Goal: Communication & Community: Share content

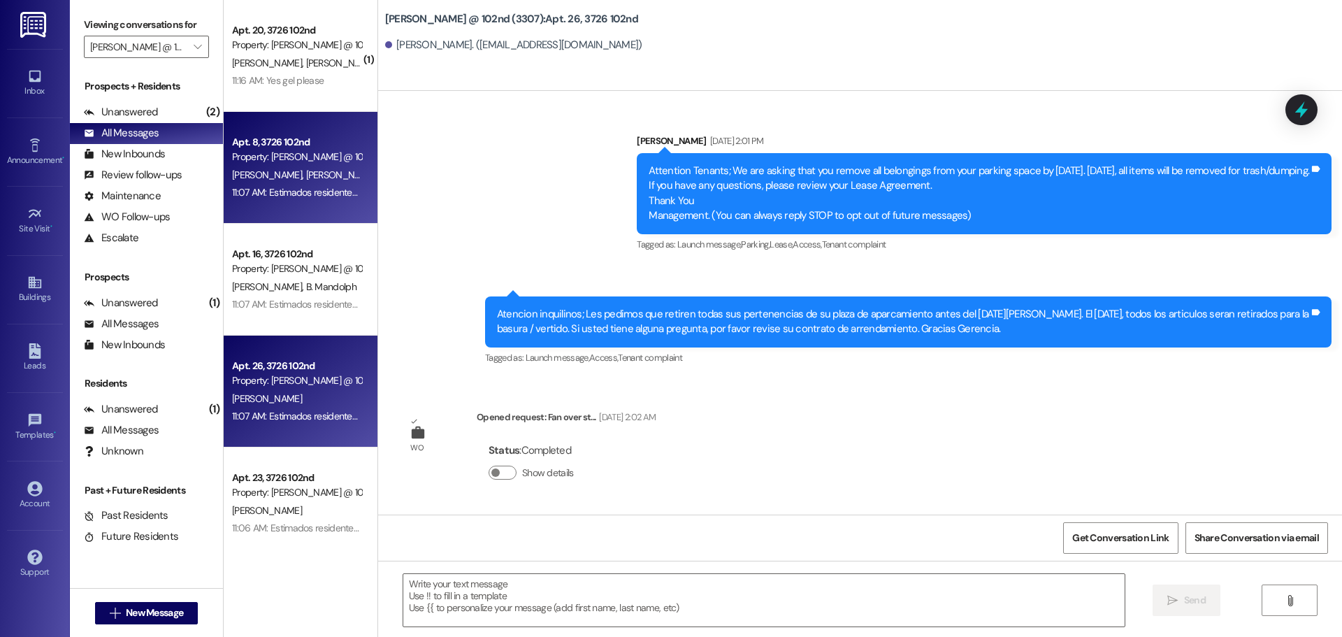
scroll to position [18428, 0]
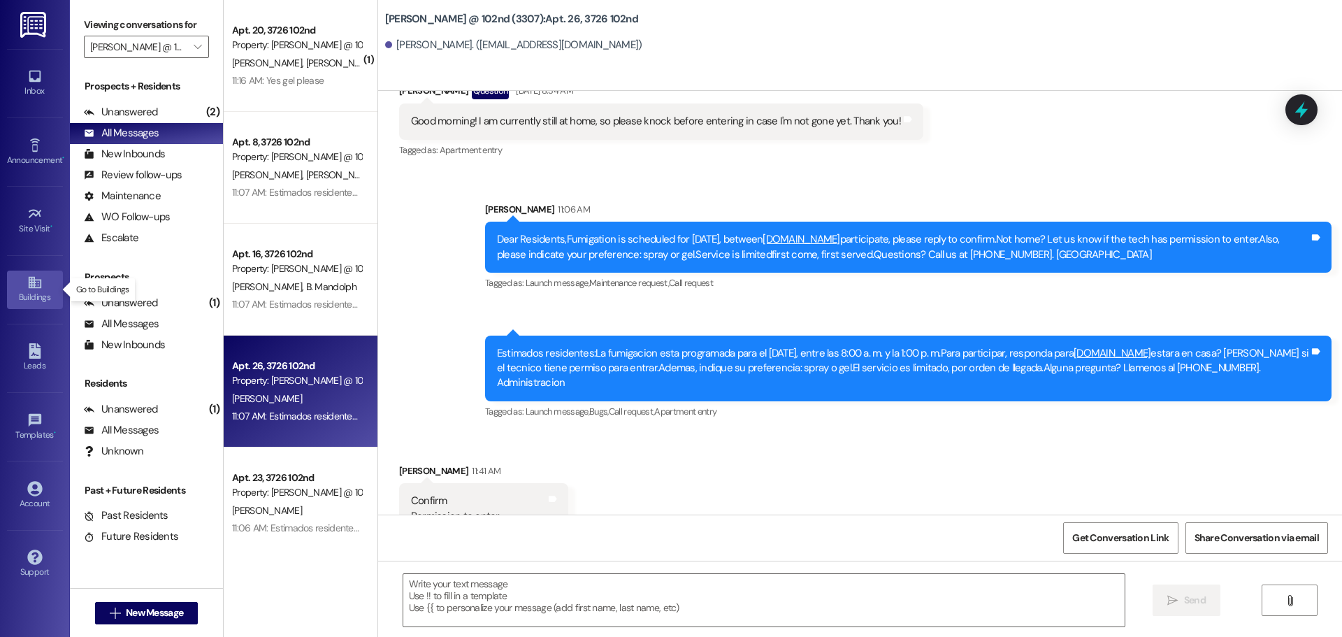
click at [37, 296] on div "Buildings" at bounding box center [35, 297] width 70 height 14
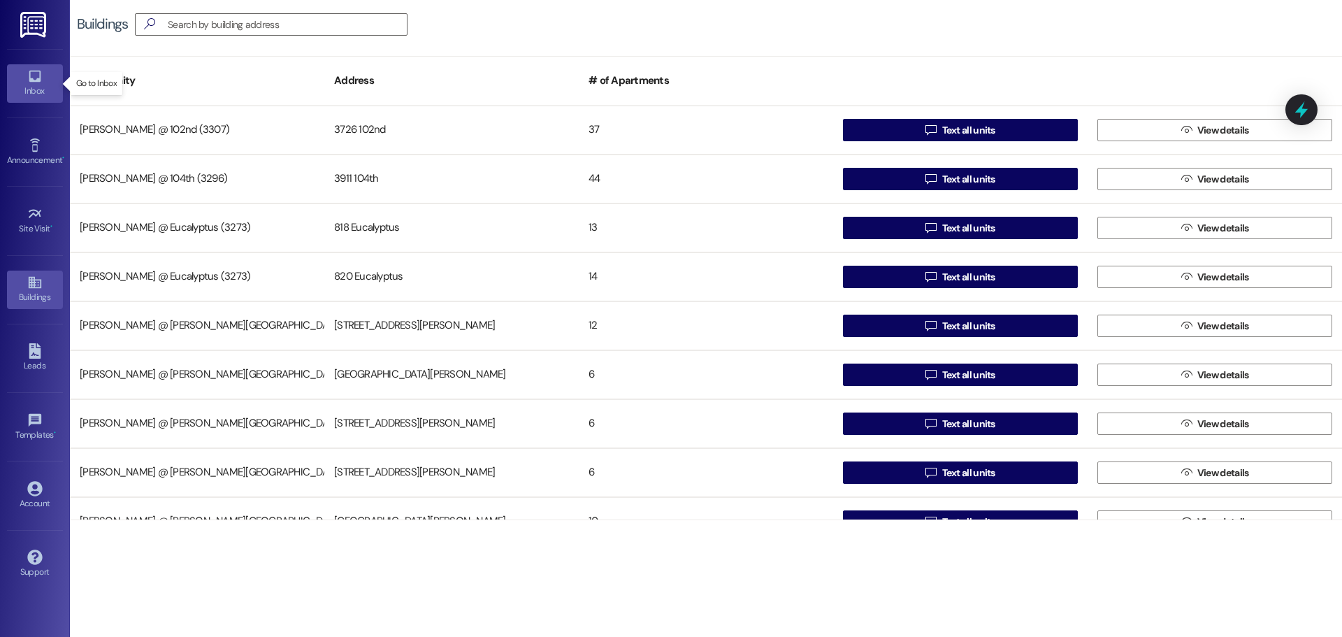
click at [35, 87] on div "Inbox" at bounding box center [35, 91] width 70 height 14
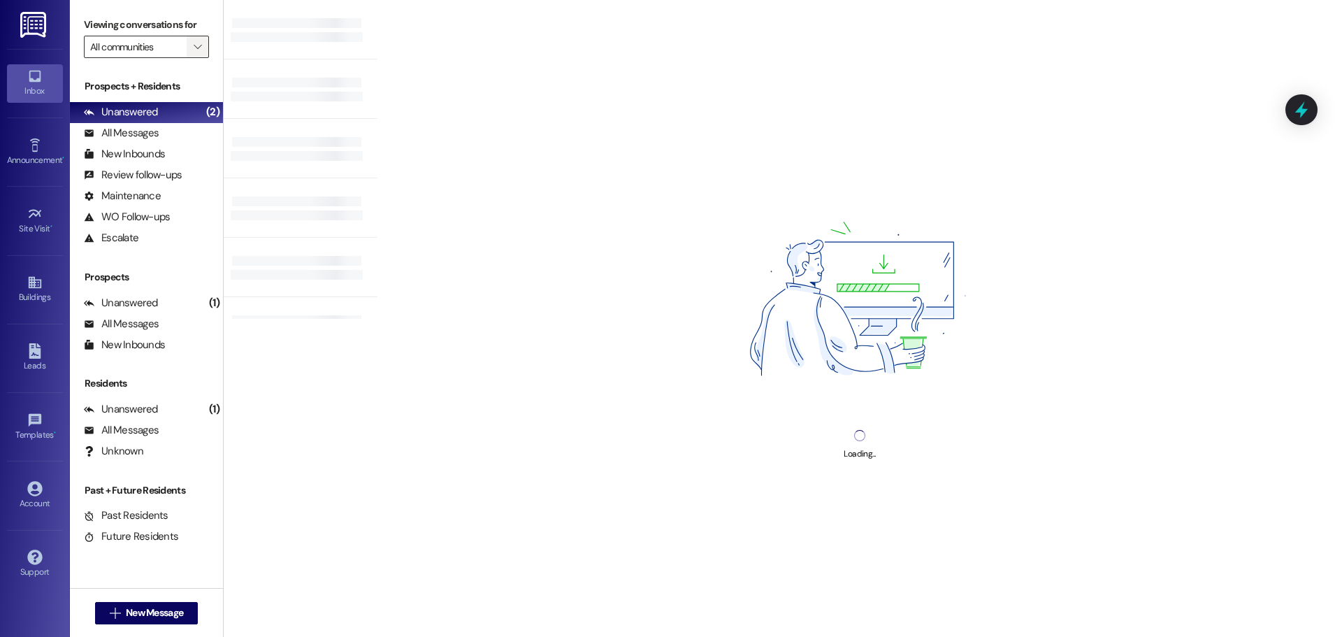
click at [194, 46] on icon "" at bounding box center [198, 46] width 8 height 11
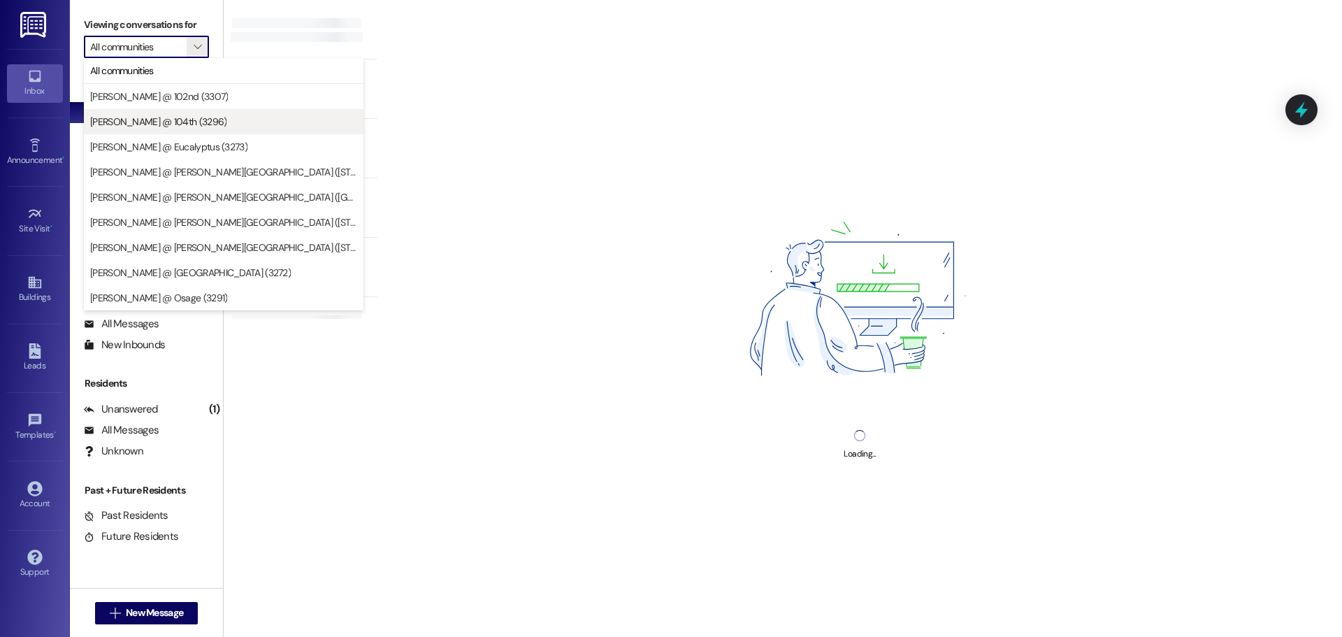
click at [191, 127] on span "[PERSON_NAME] @ 104th (3296)" at bounding box center [158, 122] width 136 height 14
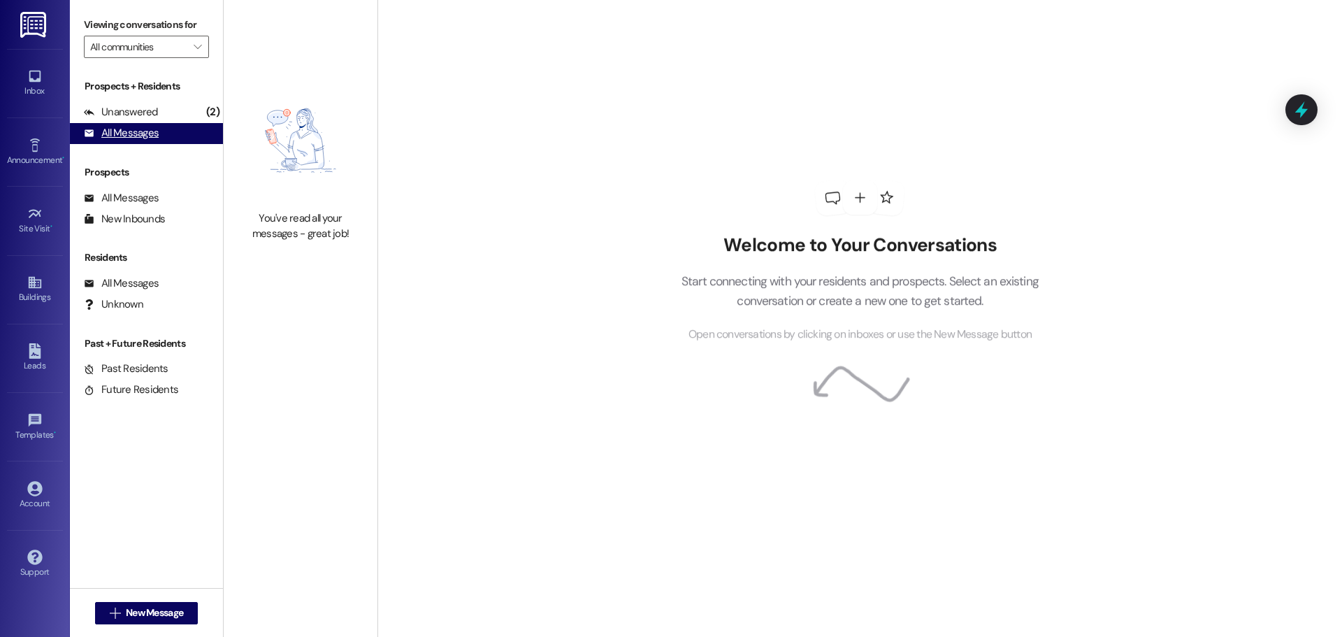
type input "[PERSON_NAME] @ 104th (3296)"
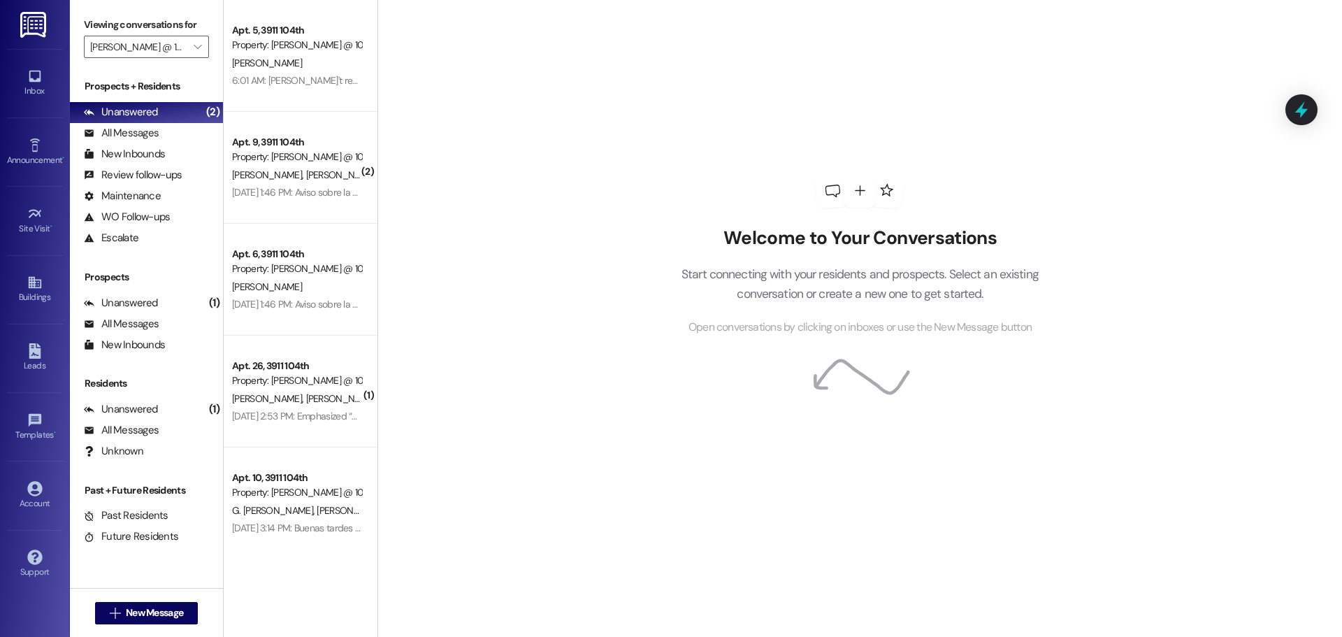
click at [905, 101] on div "Welcome to Your Conversations Start connecting with your residents and prospect…" at bounding box center [859, 255] width 419 height 510
click at [171, 136] on div "All Messages (undefined)" at bounding box center [146, 133] width 153 height 21
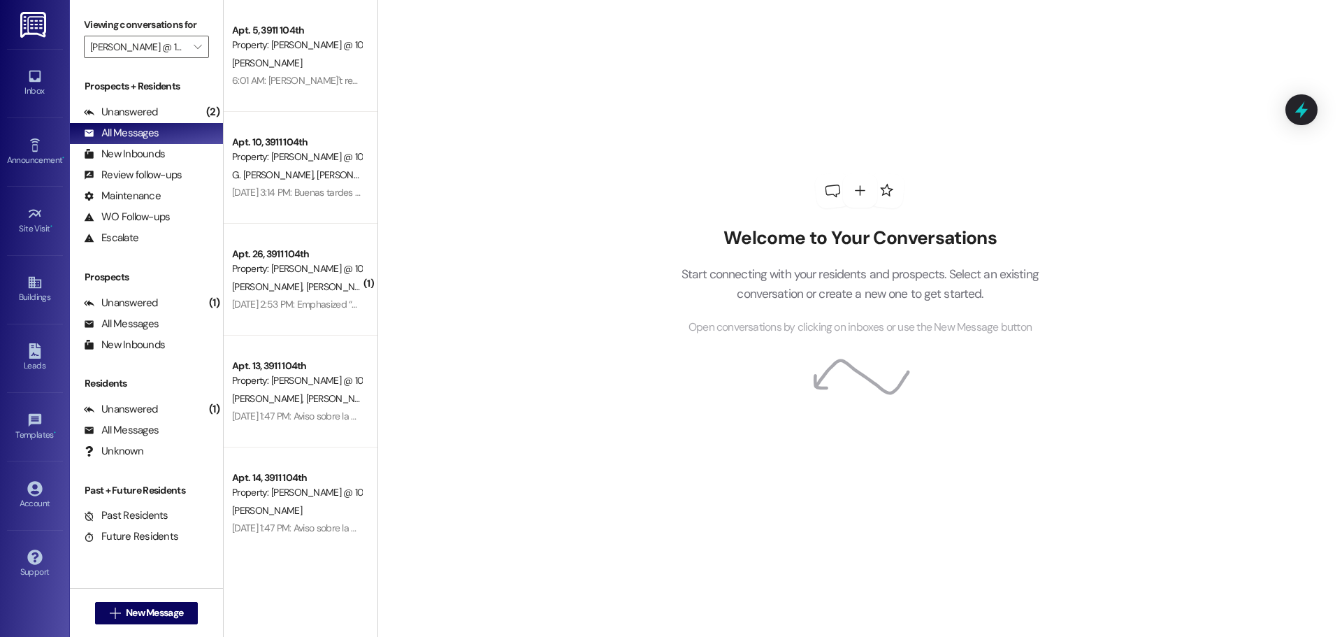
drag, startPoint x: 575, startPoint y: 82, endPoint x: 598, endPoint y: 76, distance: 24.6
click at [577, 82] on div "Welcome to Your Conversations Start connecting with your residents and prospect…" at bounding box center [860, 318] width 965 height 637
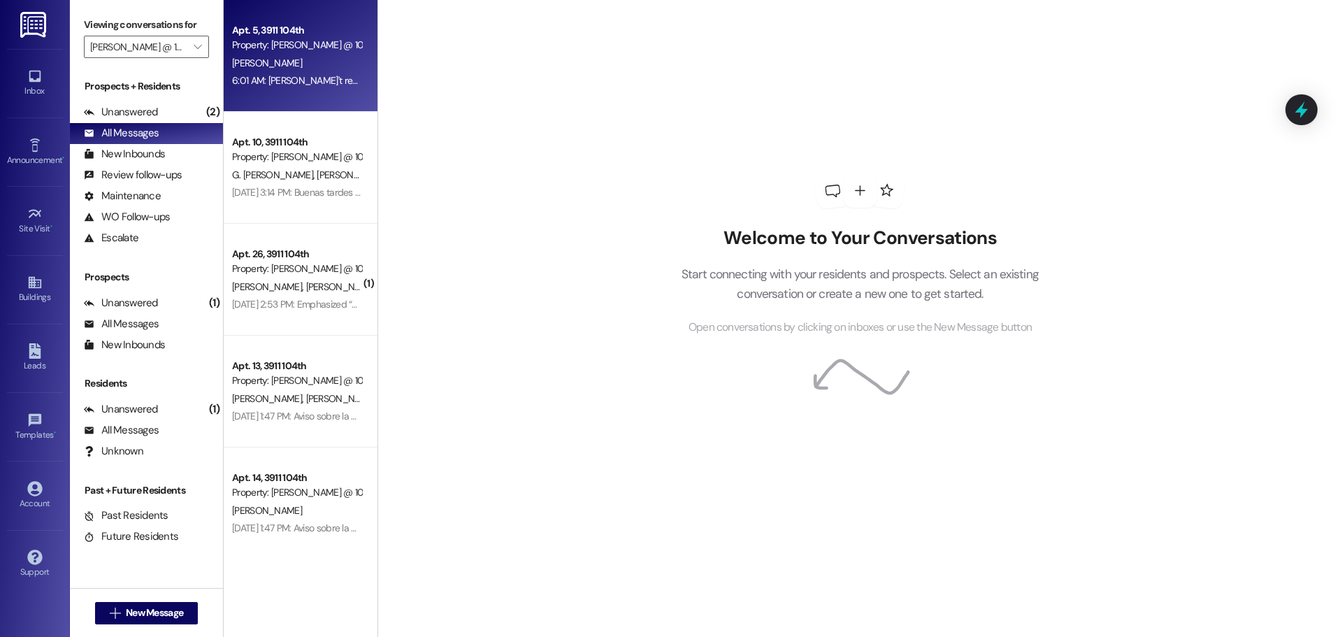
click at [295, 55] on div "[PERSON_NAME]" at bounding box center [297, 63] width 132 height 17
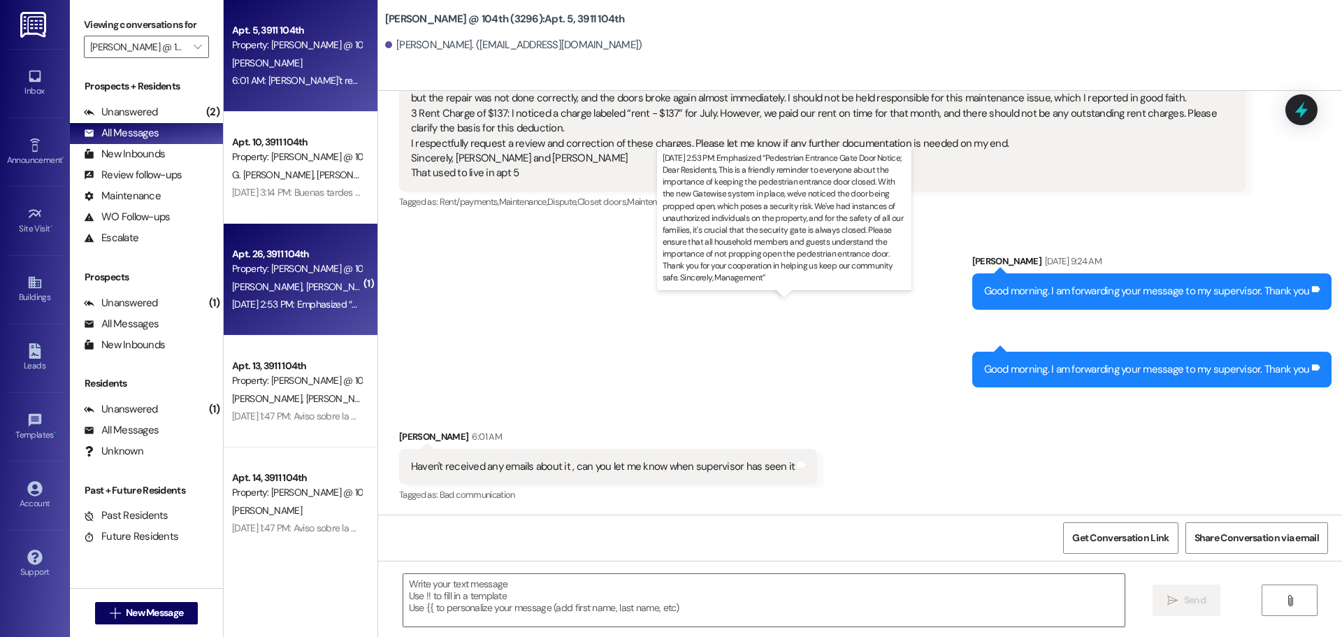
scroll to position [1428, 0]
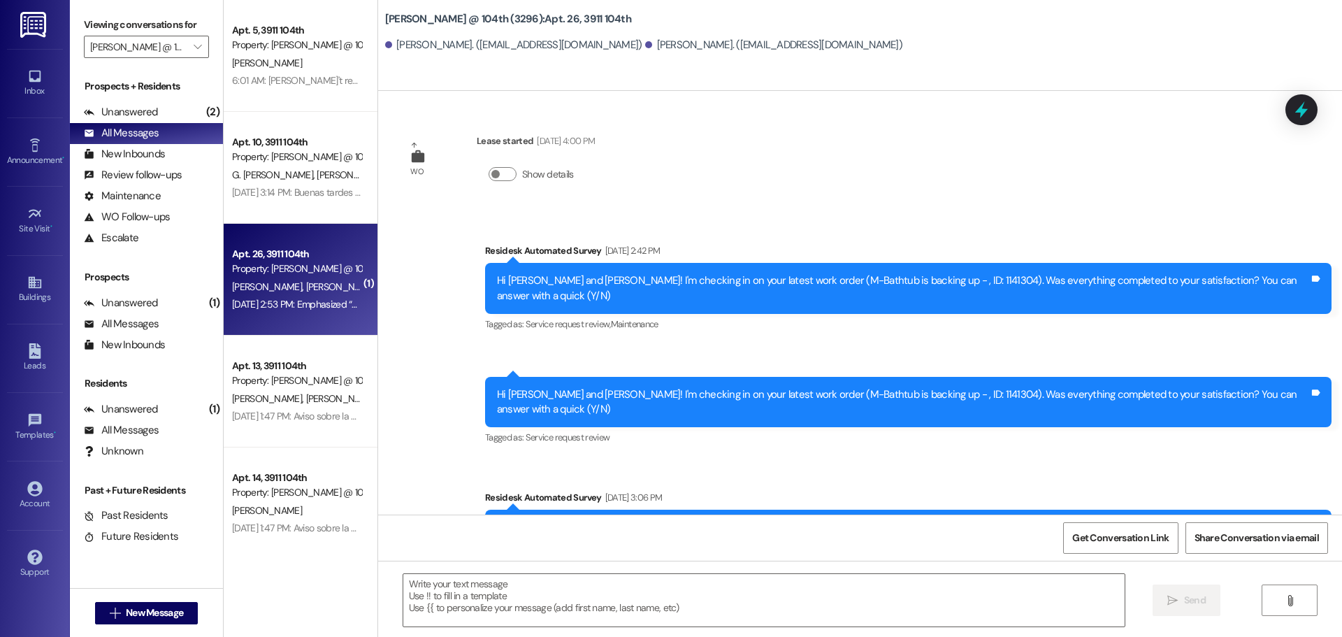
scroll to position [979, 0]
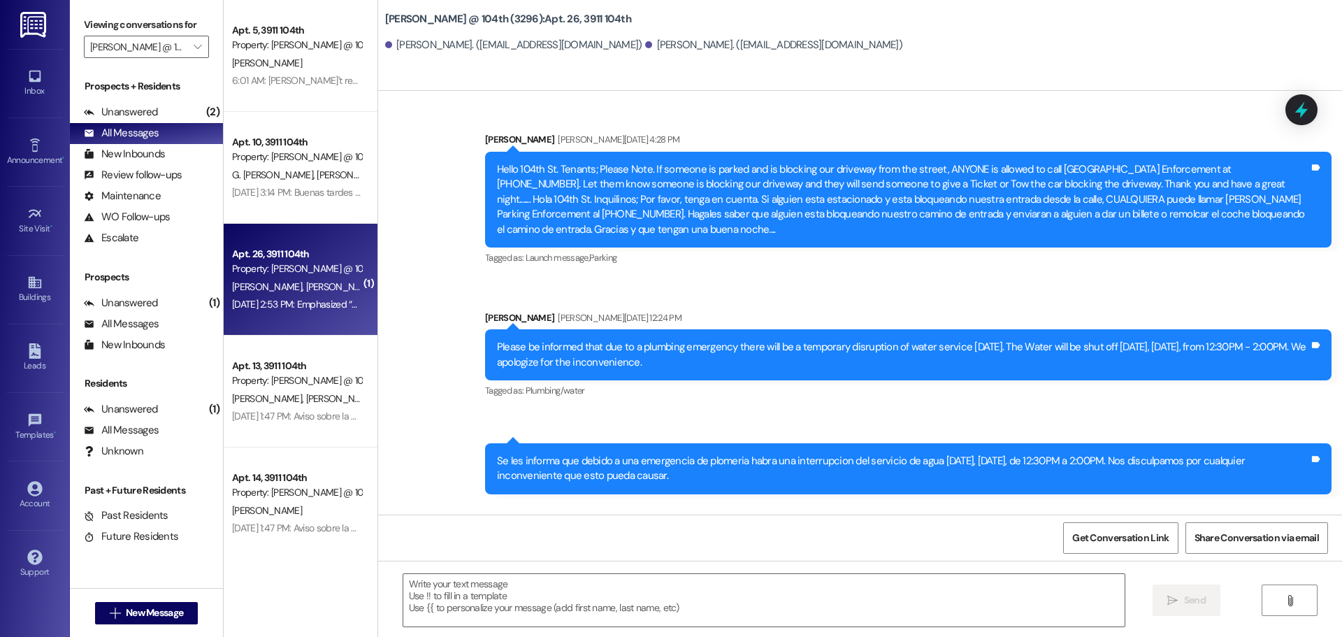
drag, startPoint x: 692, startPoint y: 318, endPoint x: 491, endPoint y: 307, distance: 201.7
click at [482, 304] on div "Announcement, sent via SMS [PERSON_NAME][DATE] 12:24 PM Please be informed that…" at bounding box center [909, 356] width 868 height 112
copy div "Please be informed that due to a plumbing emergency there will be a temporary d…"
click at [26, 289] on link "Buildings" at bounding box center [35, 290] width 56 height 38
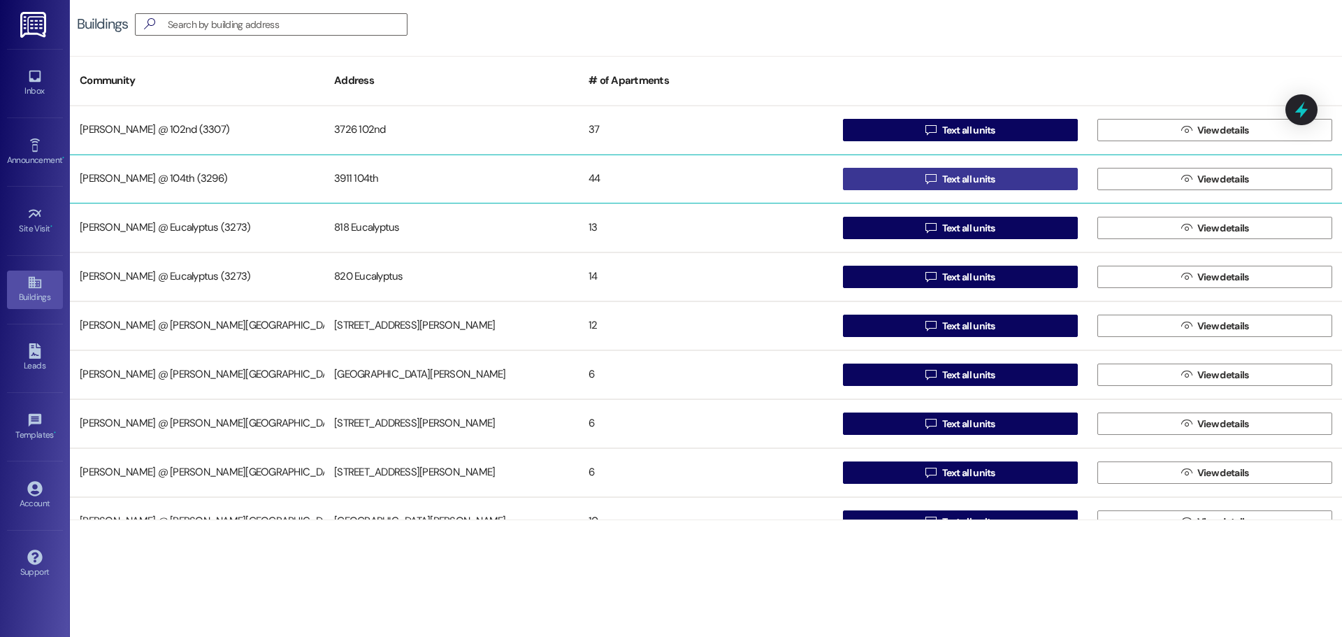
click at [1007, 180] on button " Text all units" at bounding box center [960, 179] width 235 height 22
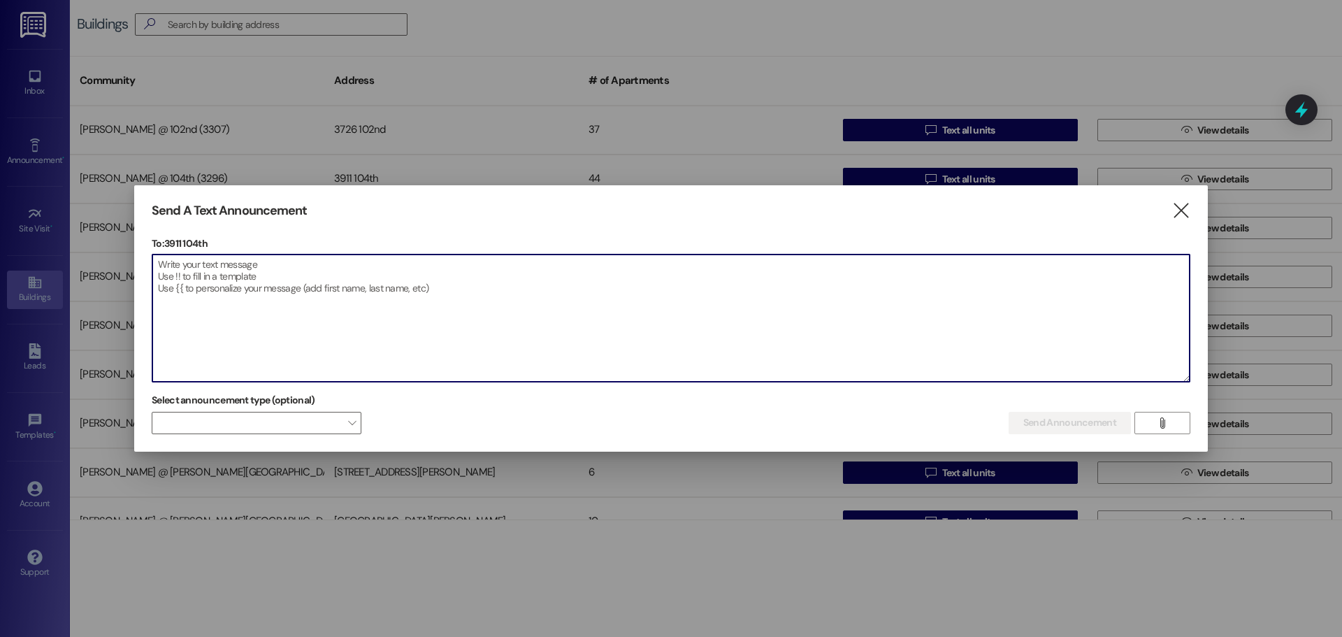
click at [308, 273] on textarea at bounding box center [671, 317] width 1038 height 127
paste textarea "Water Shut Off Notice; Please be informed that due to a plumbing emergency ther…"
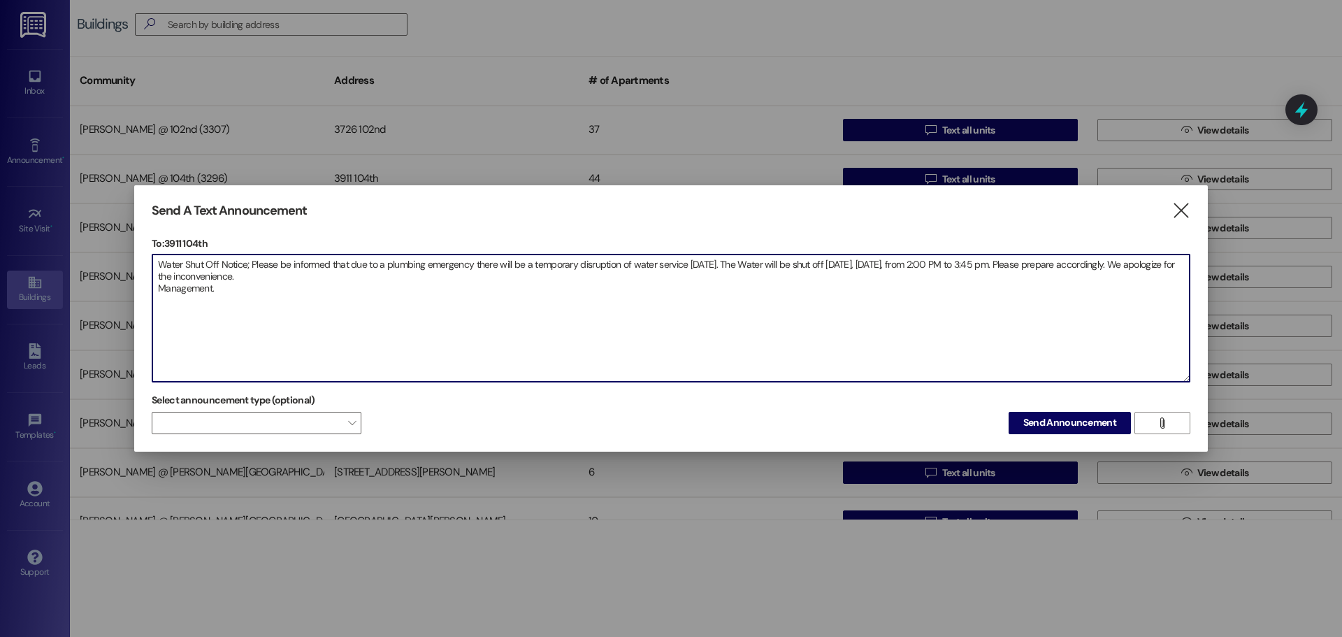
type textarea "Water Shut Off Notice; Please be informed that due to a plumbing emergency ther…"
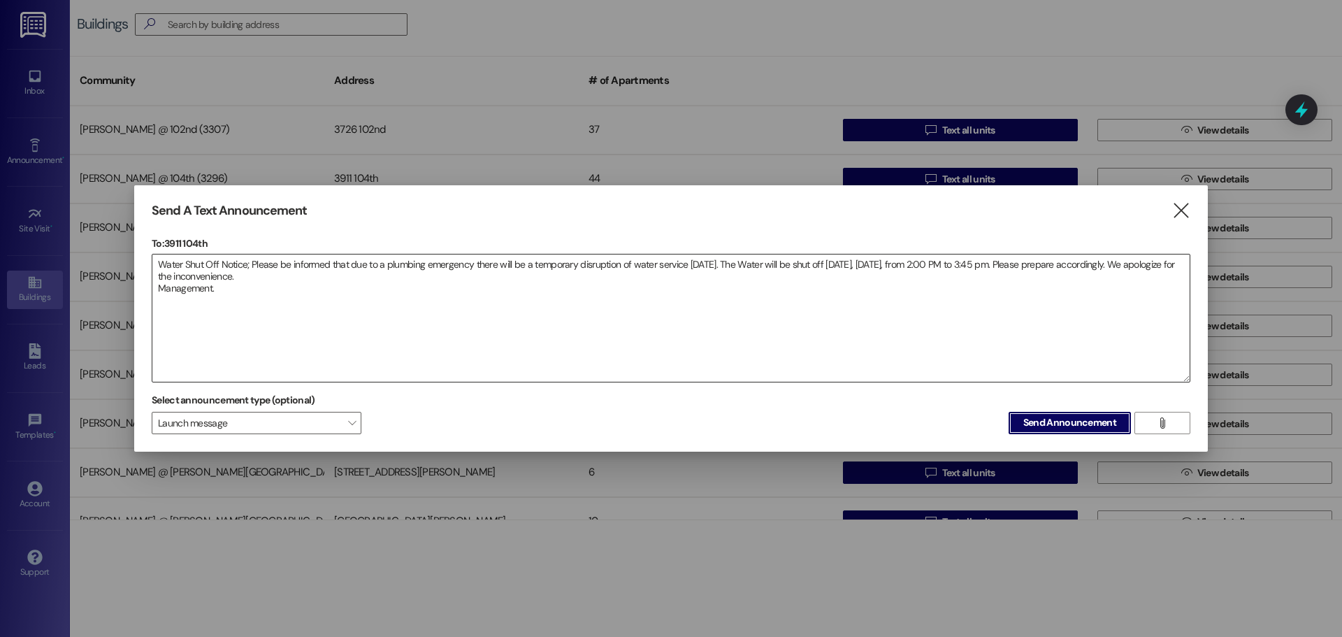
click at [1009, 412] on button "Send Announcement" at bounding box center [1070, 423] width 122 height 22
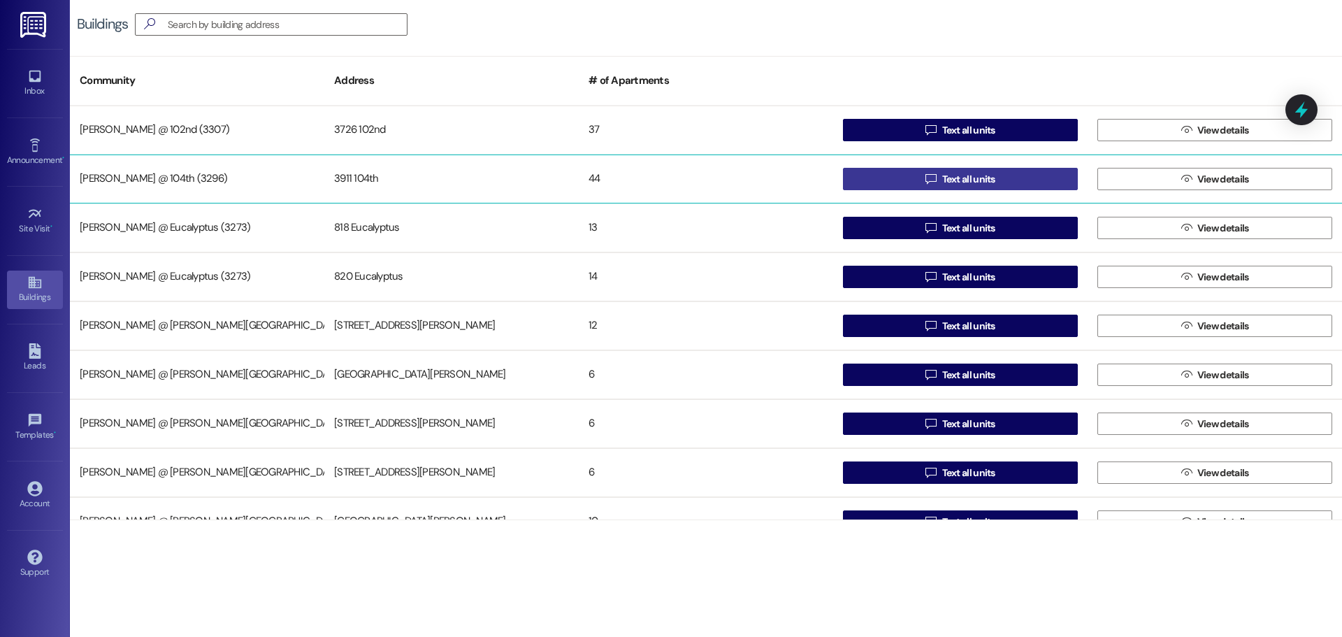
click at [986, 178] on span "Text all units" at bounding box center [968, 179] width 53 height 15
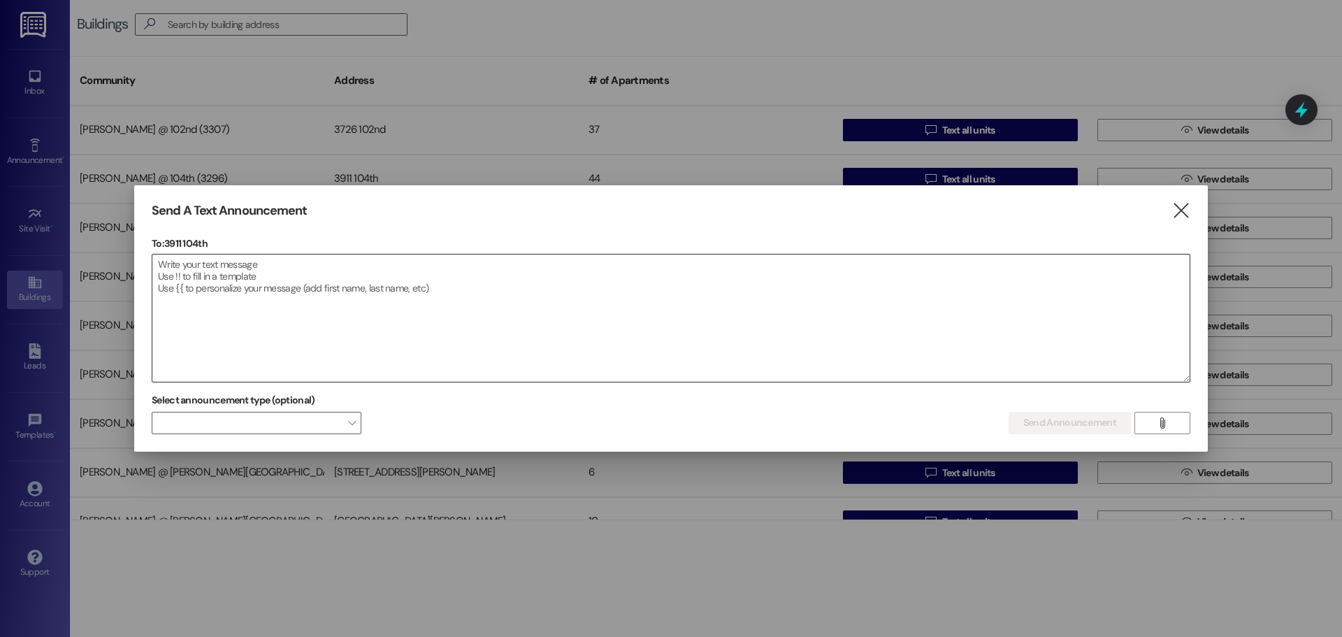
click at [273, 290] on textarea at bounding box center [671, 317] width 1038 height 127
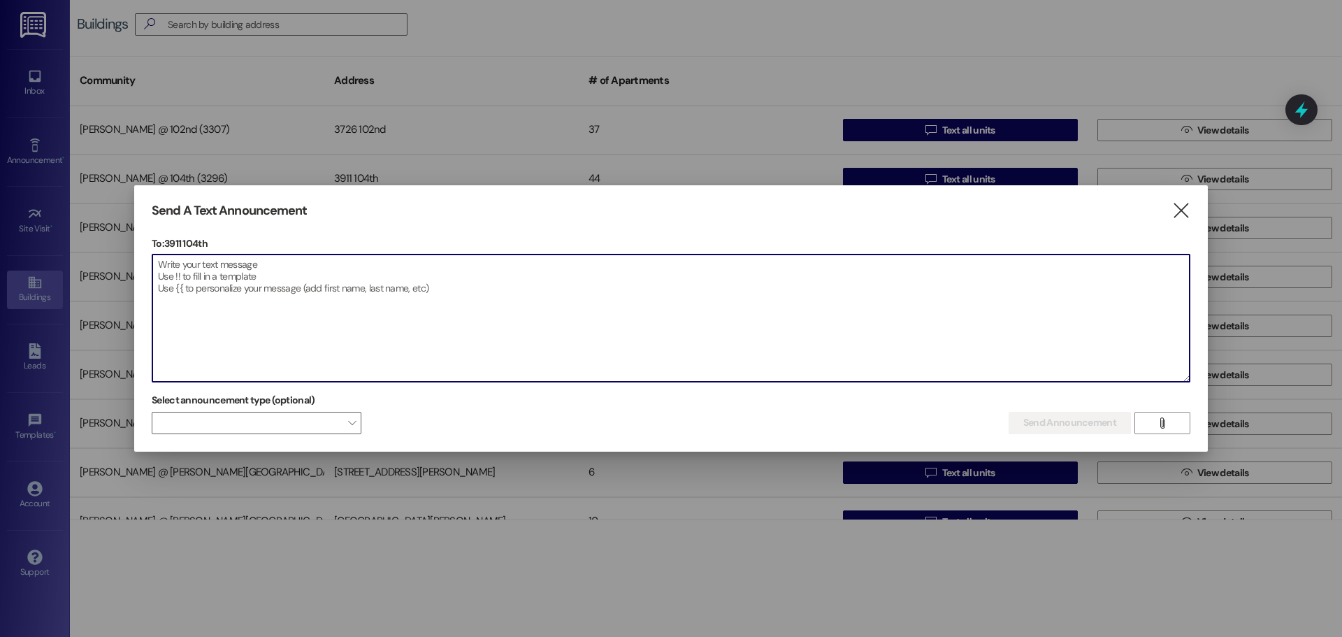
paste textarea "Aviso [PERSON_NAME] de agua: Les informamos que, debido a una emergencia en el …"
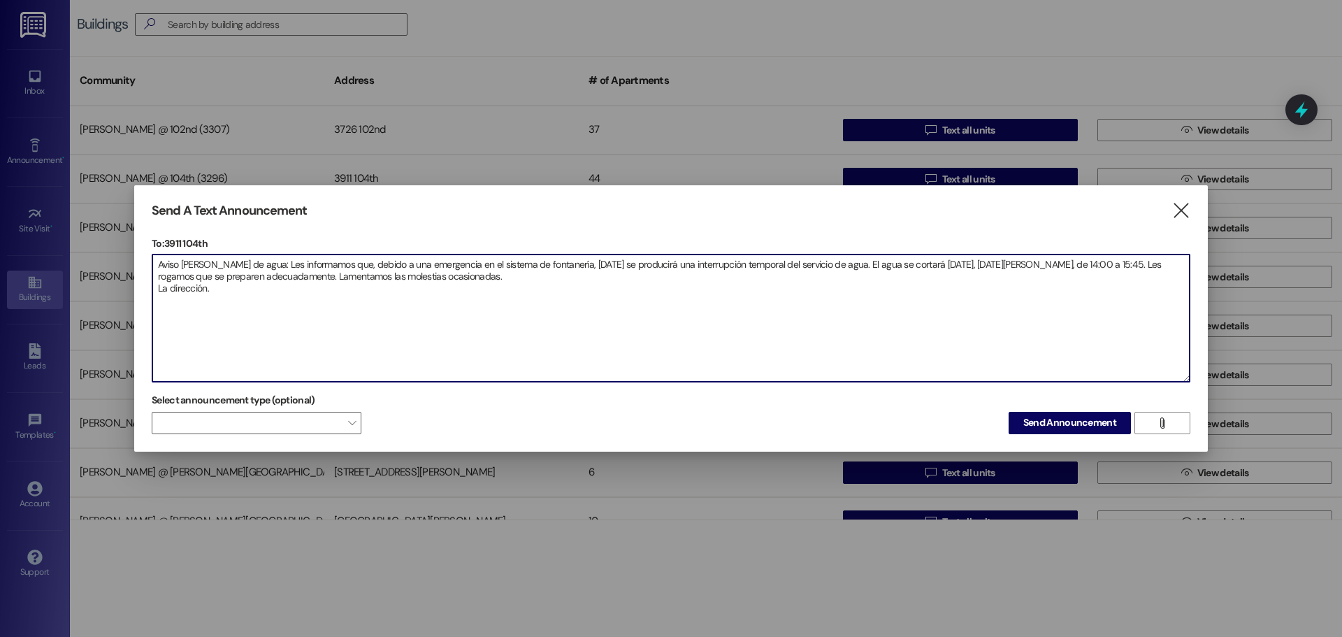
type textarea "Aviso [PERSON_NAME] de agua: Les informamos que, debido a una emergencia en el …"
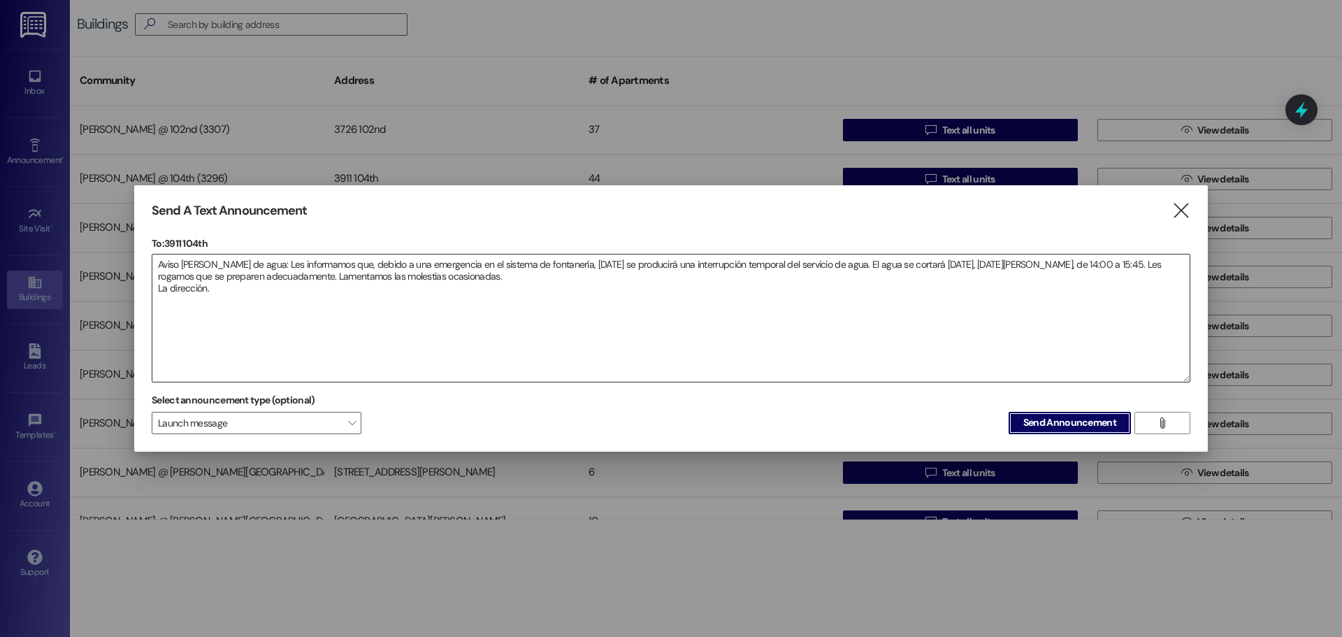
click at [1009, 412] on button "Send Announcement" at bounding box center [1070, 423] width 122 height 22
